Goal: Information Seeking & Learning: Learn about a topic

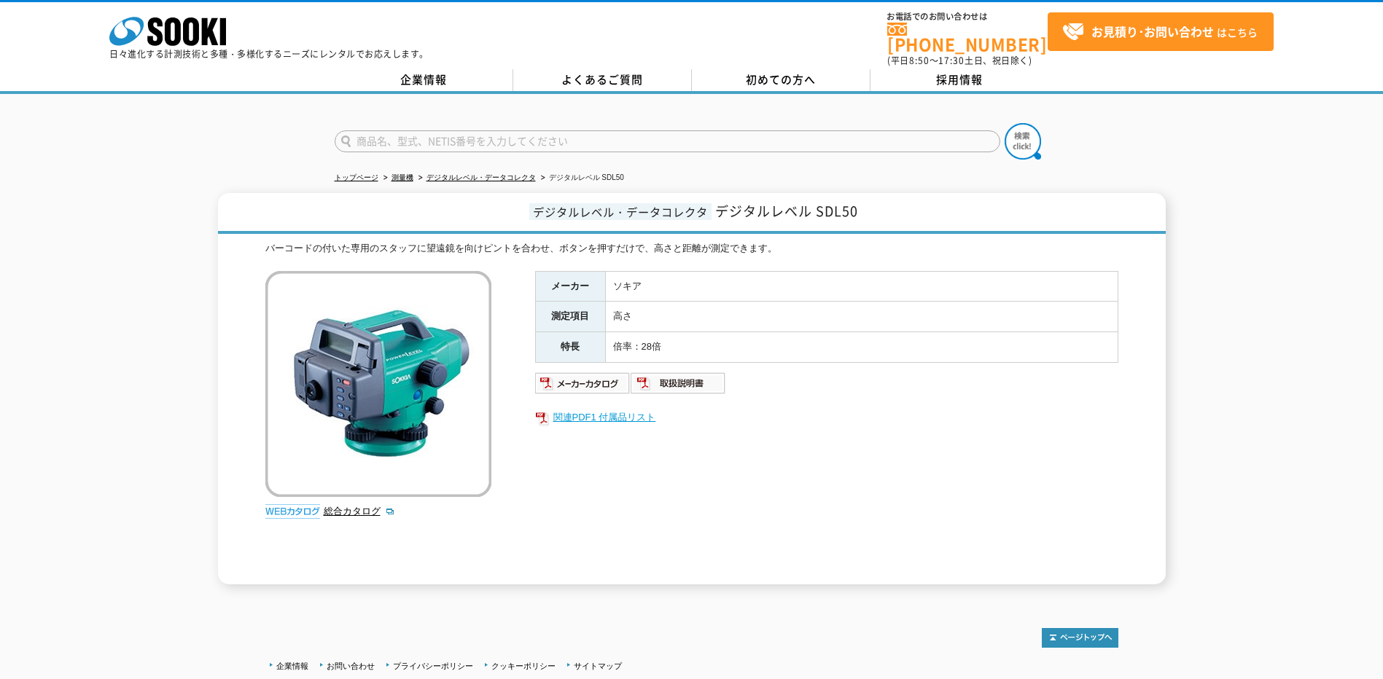
click at [586, 408] on link "関連PDF1 付属品リスト" at bounding box center [826, 417] width 583 height 19
click at [667, 377] on img at bounding box center [678, 383] width 95 height 23
click at [589, 378] on img at bounding box center [582, 383] width 95 height 23
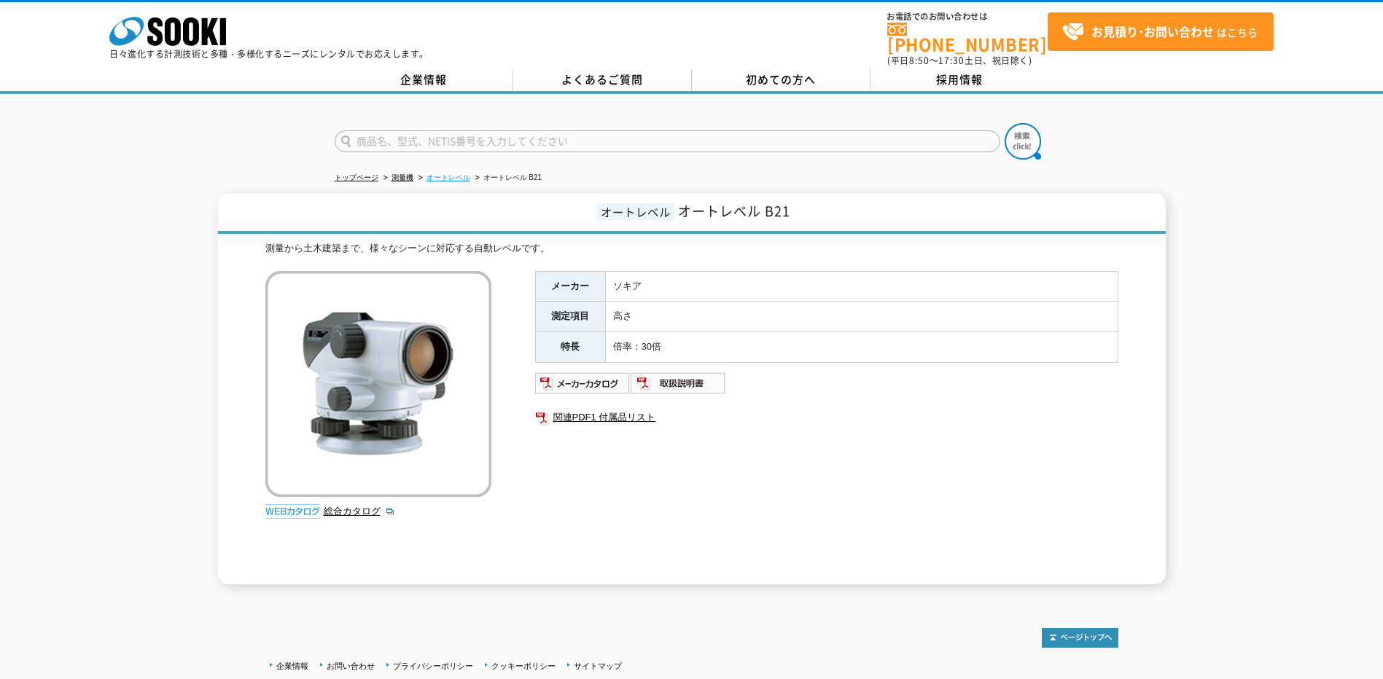
click at [458, 173] on link "オートレベル" at bounding box center [448, 177] width 44 height 8
